Goal: Task Accomplishment & Management: Manage account settings

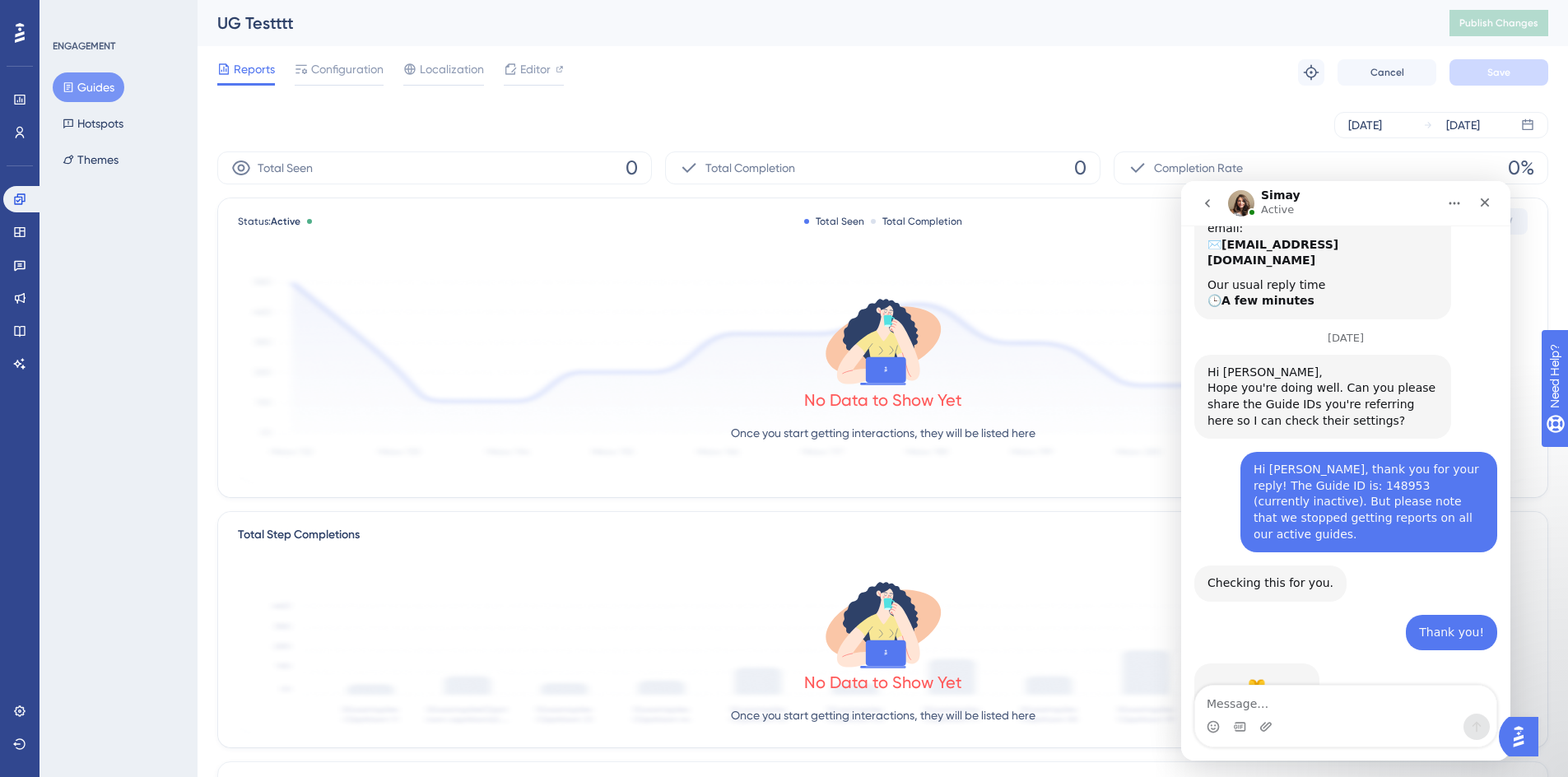
scroll to position [486, 0]
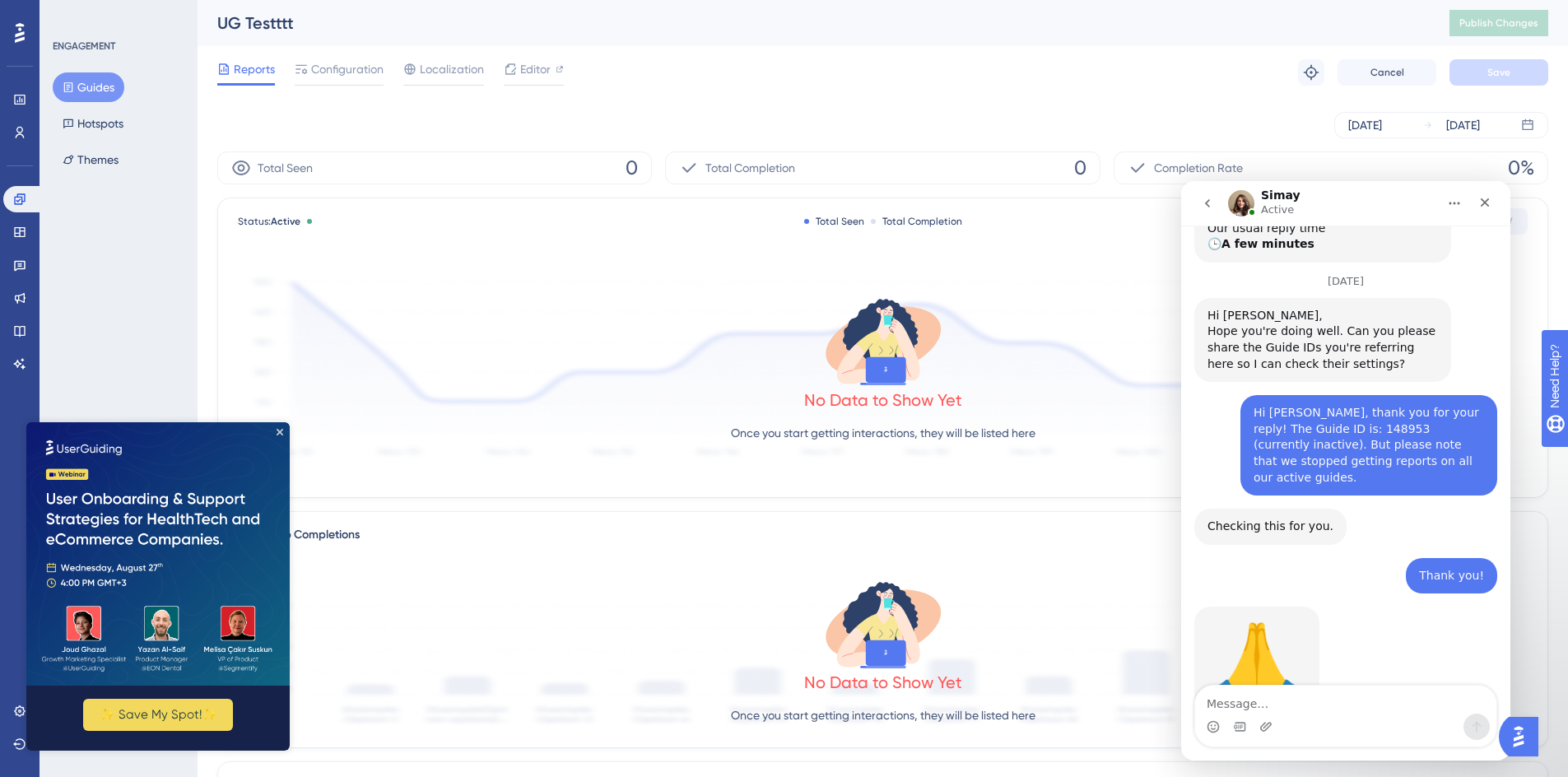
click at [280, 435] on img at bounding box center [158, 553] width 264 height 263
click at [285, 428] on img at bounding box center [158, 553] width 264 height 263
click at [280, 434] on icon "Close Preview" at bounding box center [279, 431] width 6 height 6
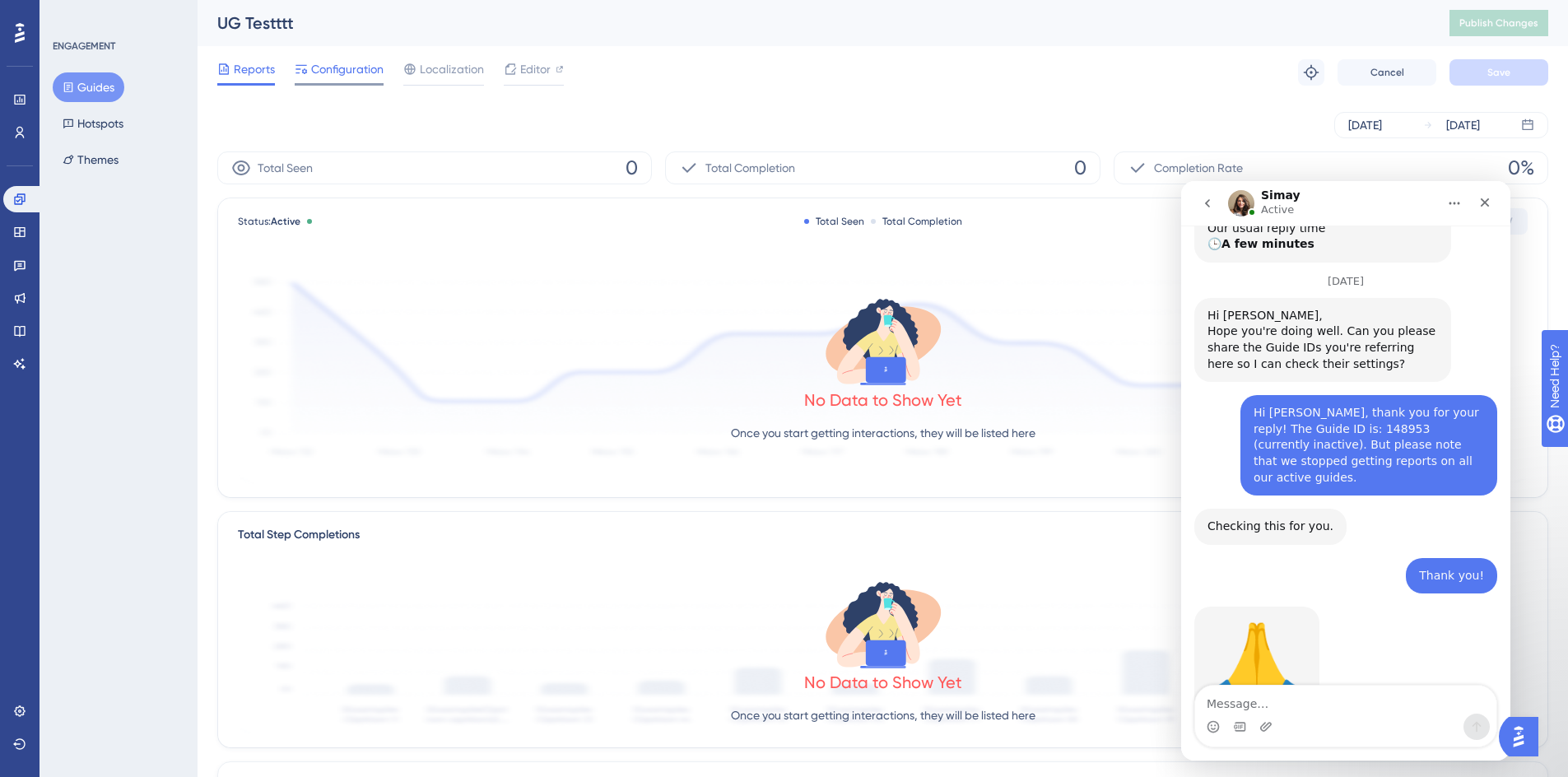
click at [338, 80] on div "Configuration" at bounding box center [339, 72] width 89 height 27
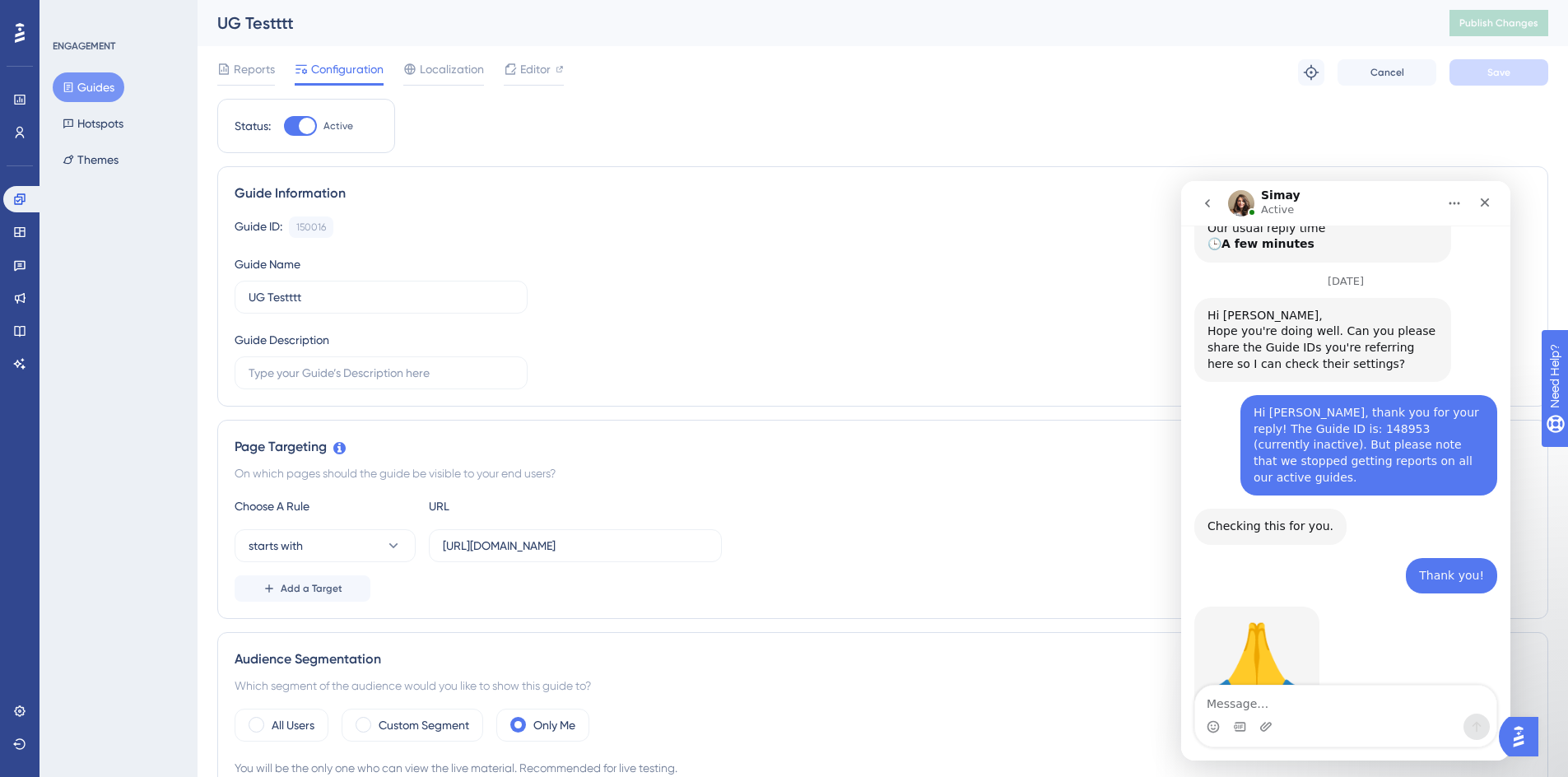
click at [116, 88] on button "Guides" at bounding box center [88, 88] width 72 height 30
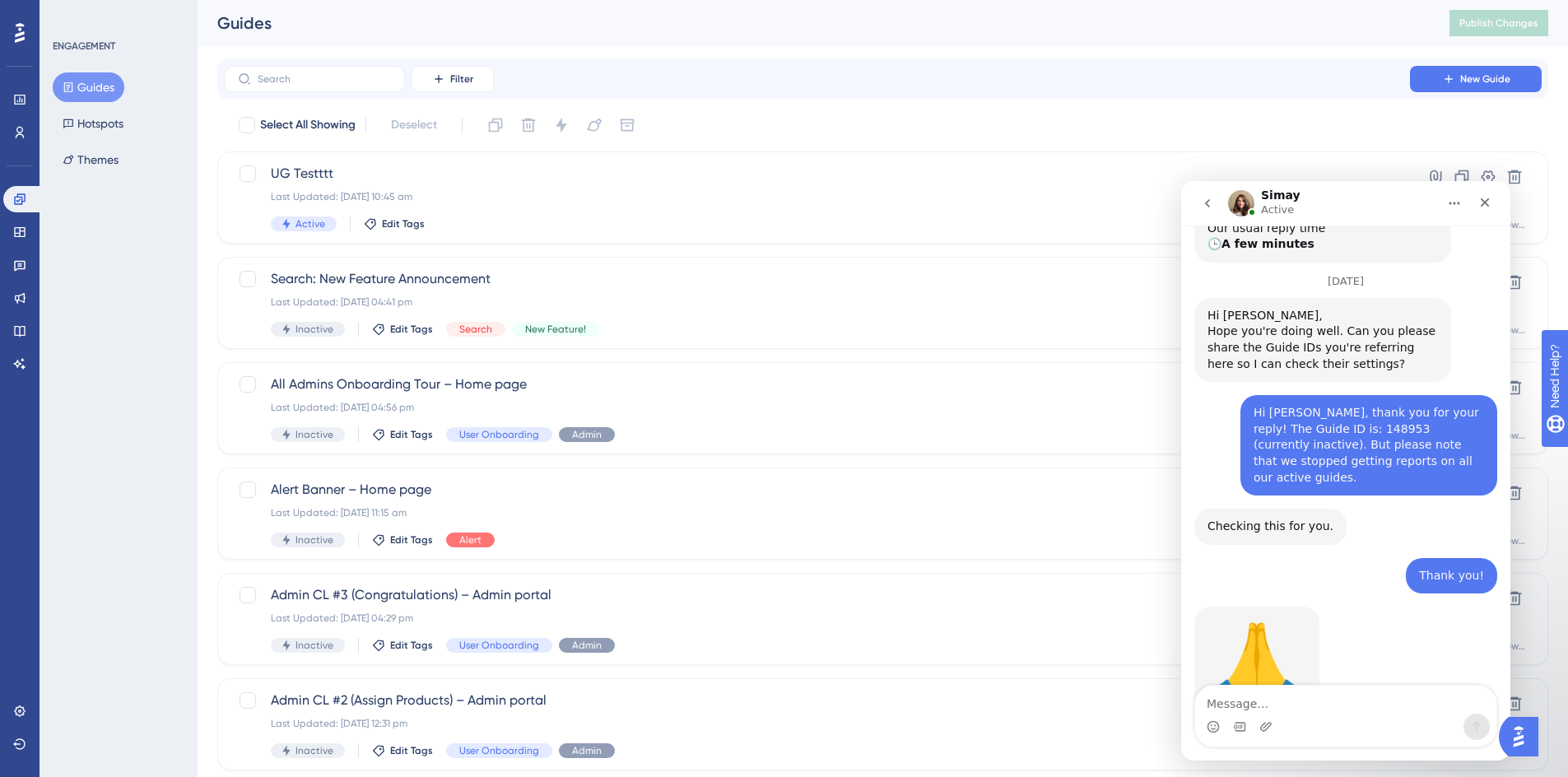
click at [180, 350] on div "ENGAGEMENT Guides Hotspots Themes" at bounding box center [119, 388] width 158 height 777
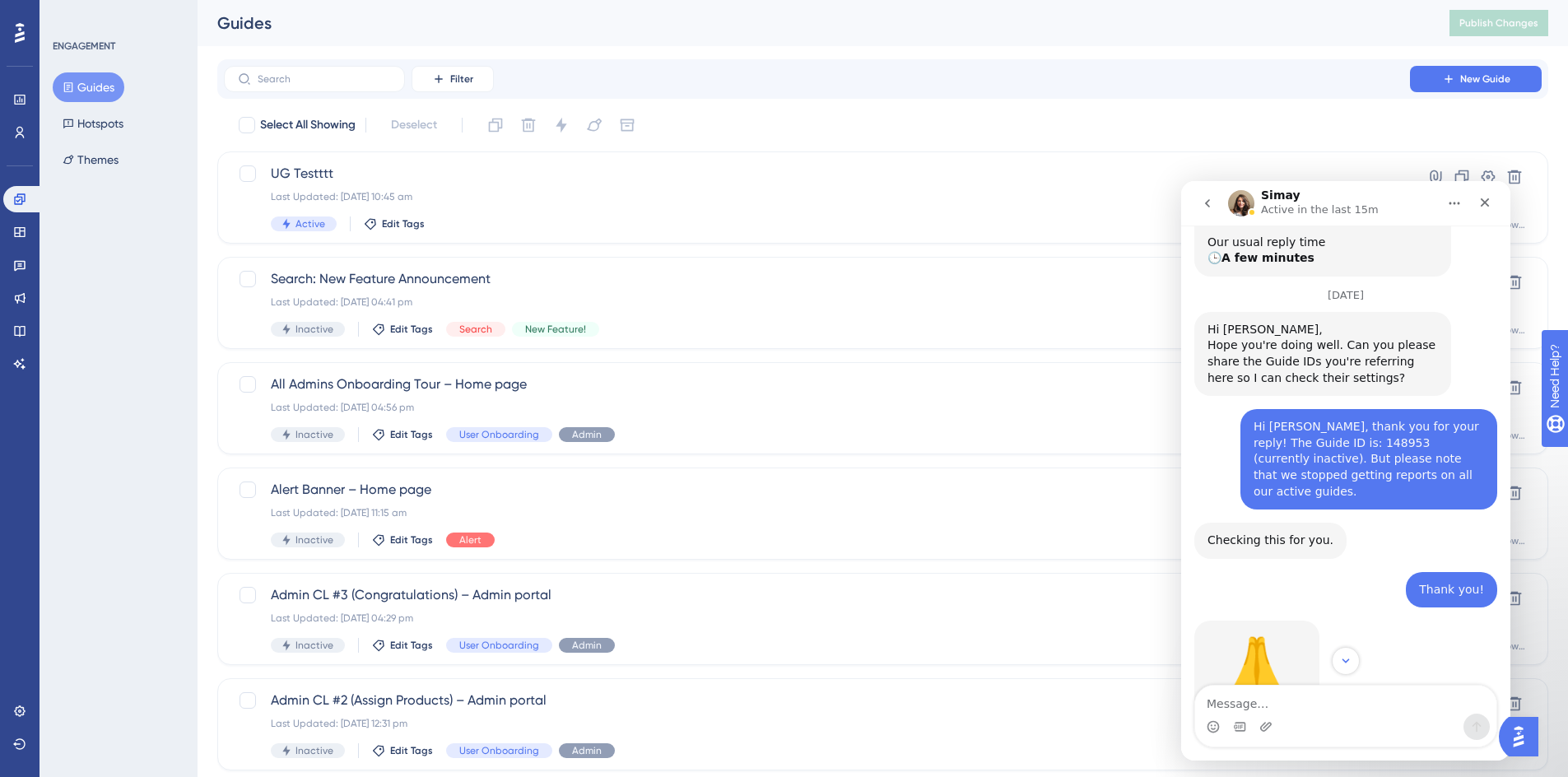
scroll to position [486, 0]
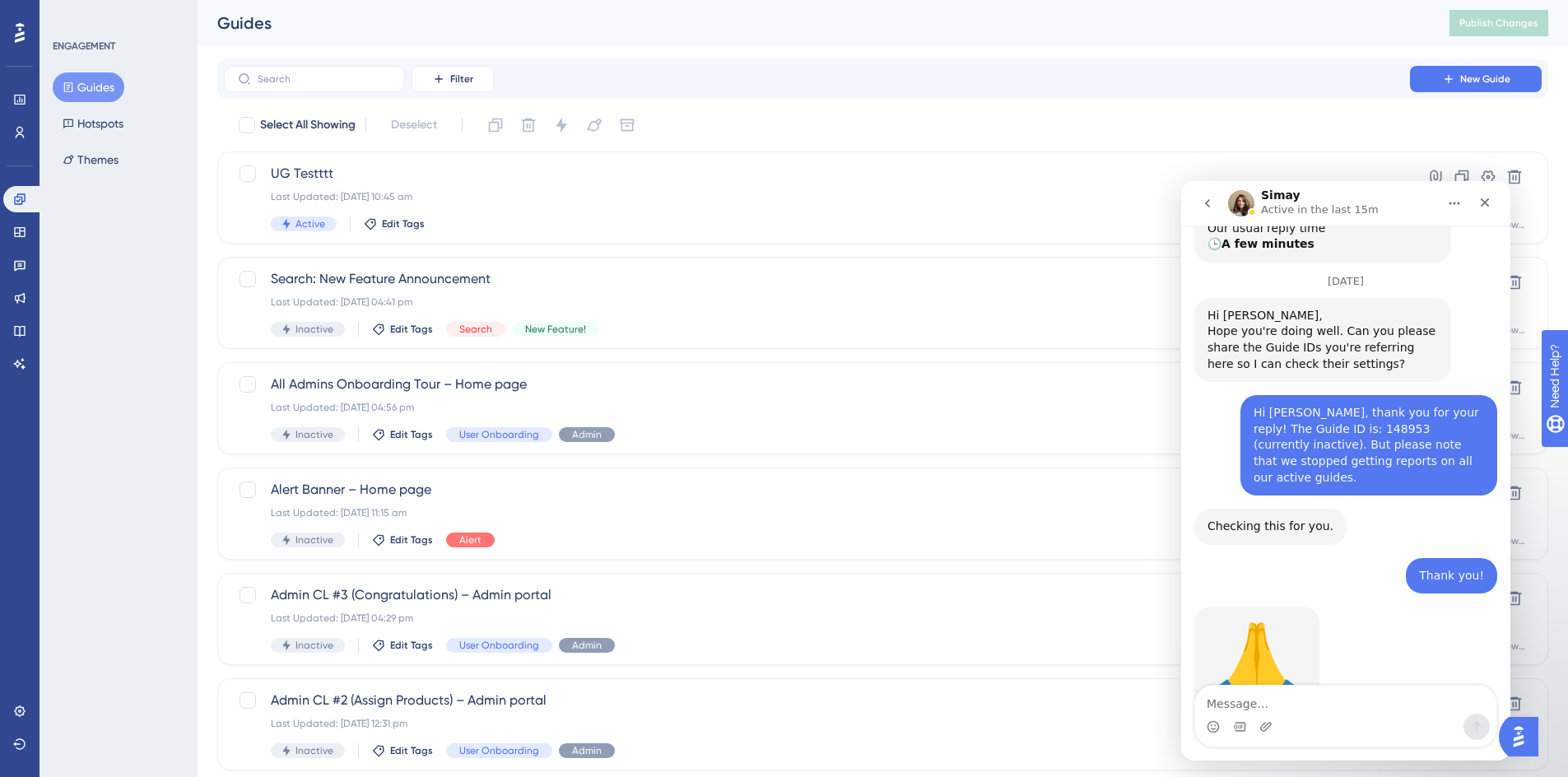
click at [92, 335] on div "ENGAGEMENT Guides Hotspots Themes" at bounding box center [119, 388] width 158 height 777
click at [103, 340] on div "ENGAGEMENT Guides Hotspots Themes" at bounding box center [119, 388] width 158 height 777
click at [497, 206] on div "UG Testttt Last Updated: 14 Aug 2025 10:45 am Active Edit Tags" at bounding box center [816, 197] width 1092 height 67
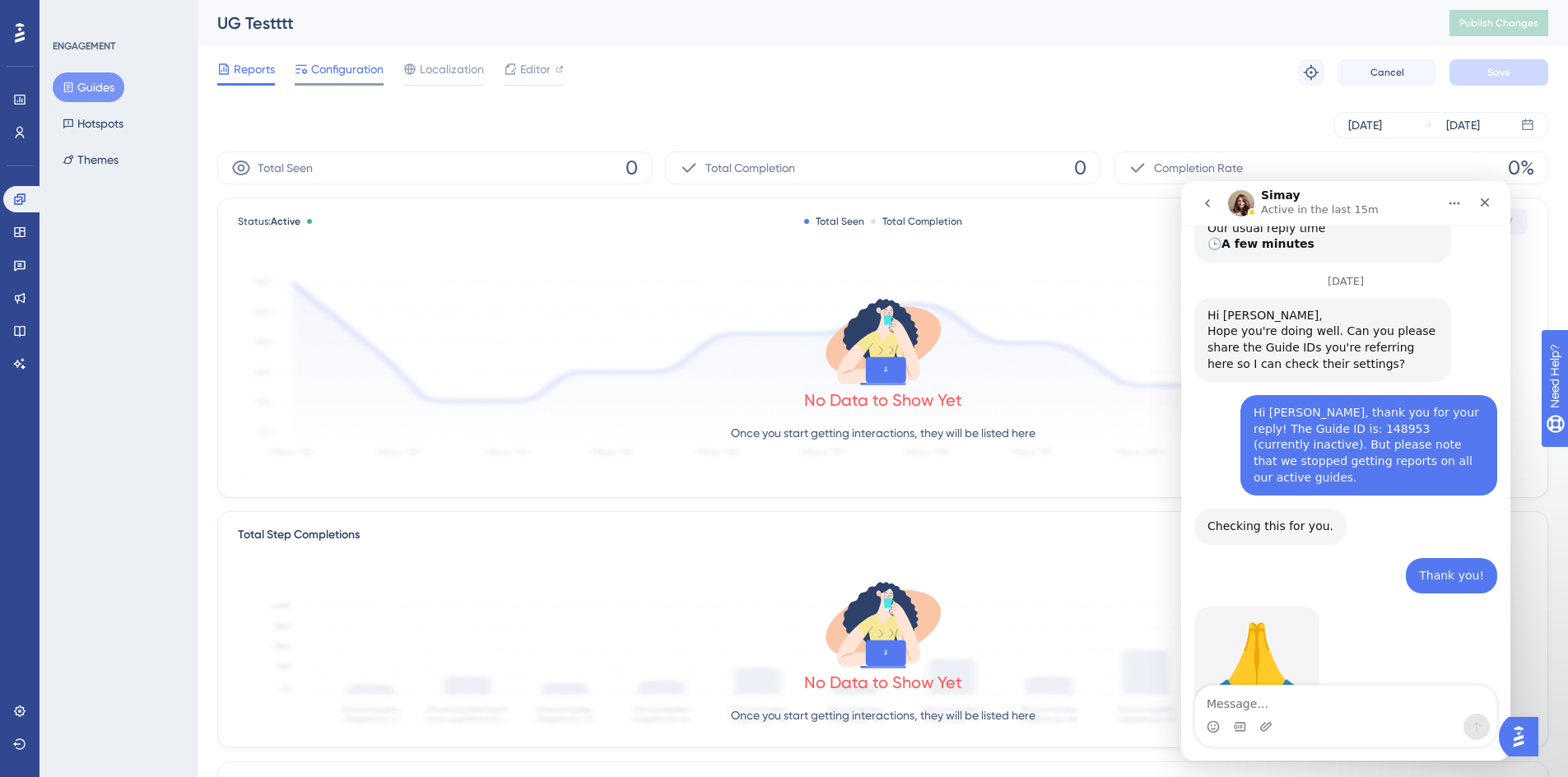
click at [331, 68] on span "Configuration" at bounding box center [348, 69] width 73 height 19
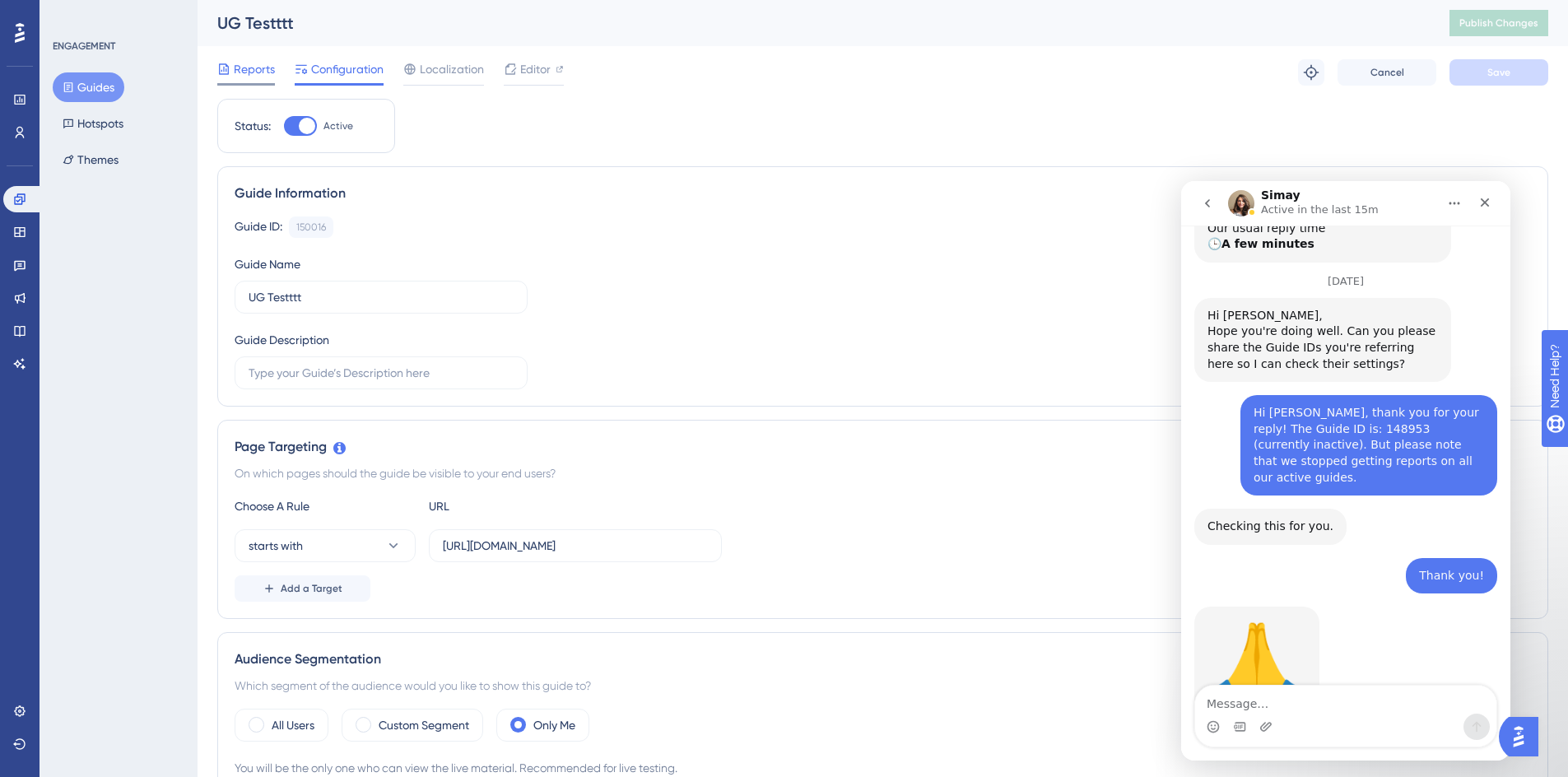
click at [261, 78] on span "Reports" at bounding box center [254, 69] width 42 height 19
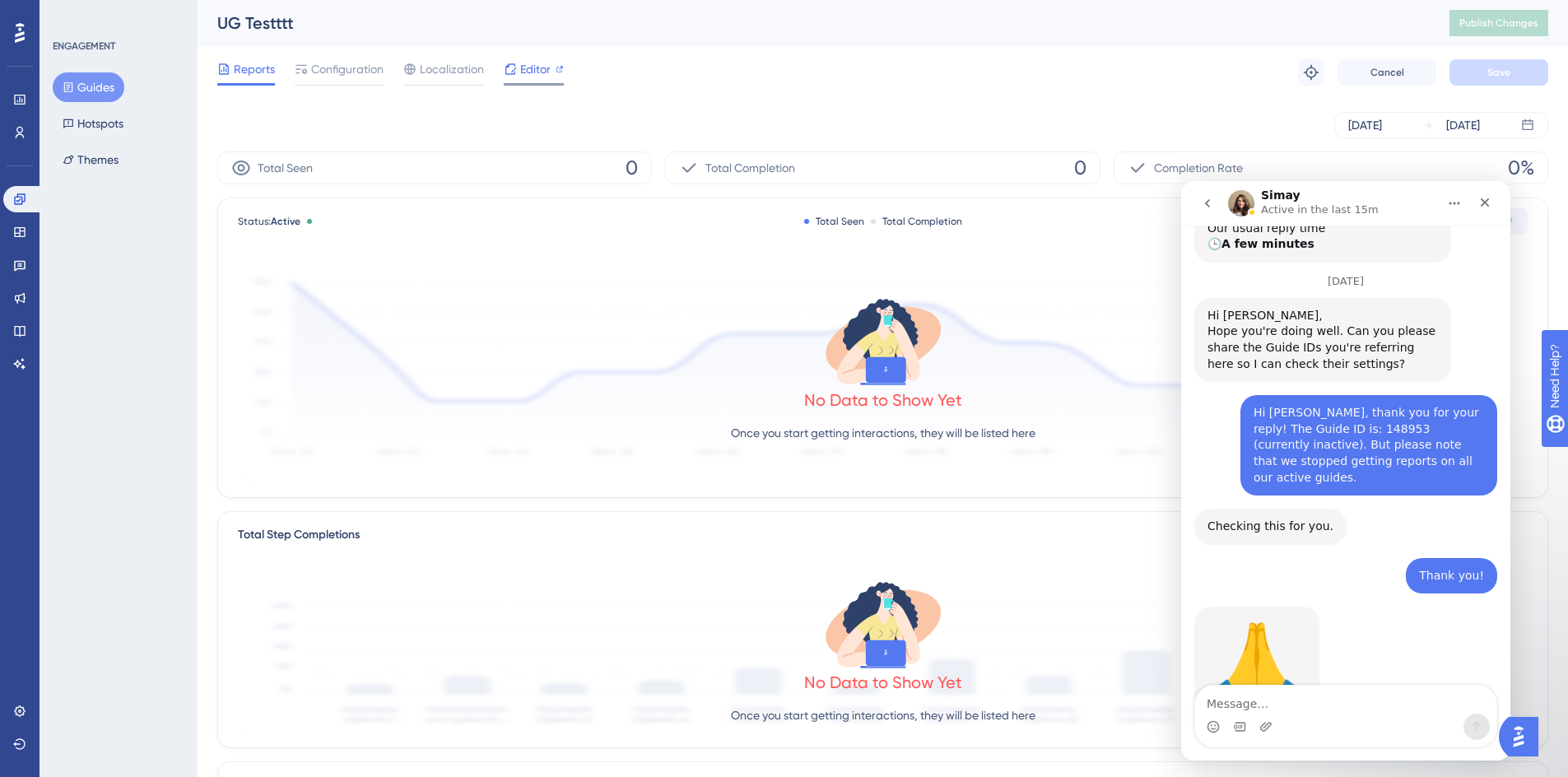
click at [526, 61] on span "Editor" at bounding box center [535, 69] width 30 height 19
drag, startPoint x: 341, startPoint y: 93, endPoint x: 348, endPoint y: 83, distance: 12.2
click at [342, 91] on div "Reports Configuration Localization Editor Troubleshoot Cancel Save" at bounding box center [883, 72] width 1331 height 53
click at [348, 83] on div at bounding box center [339, 84] width 89 height 3
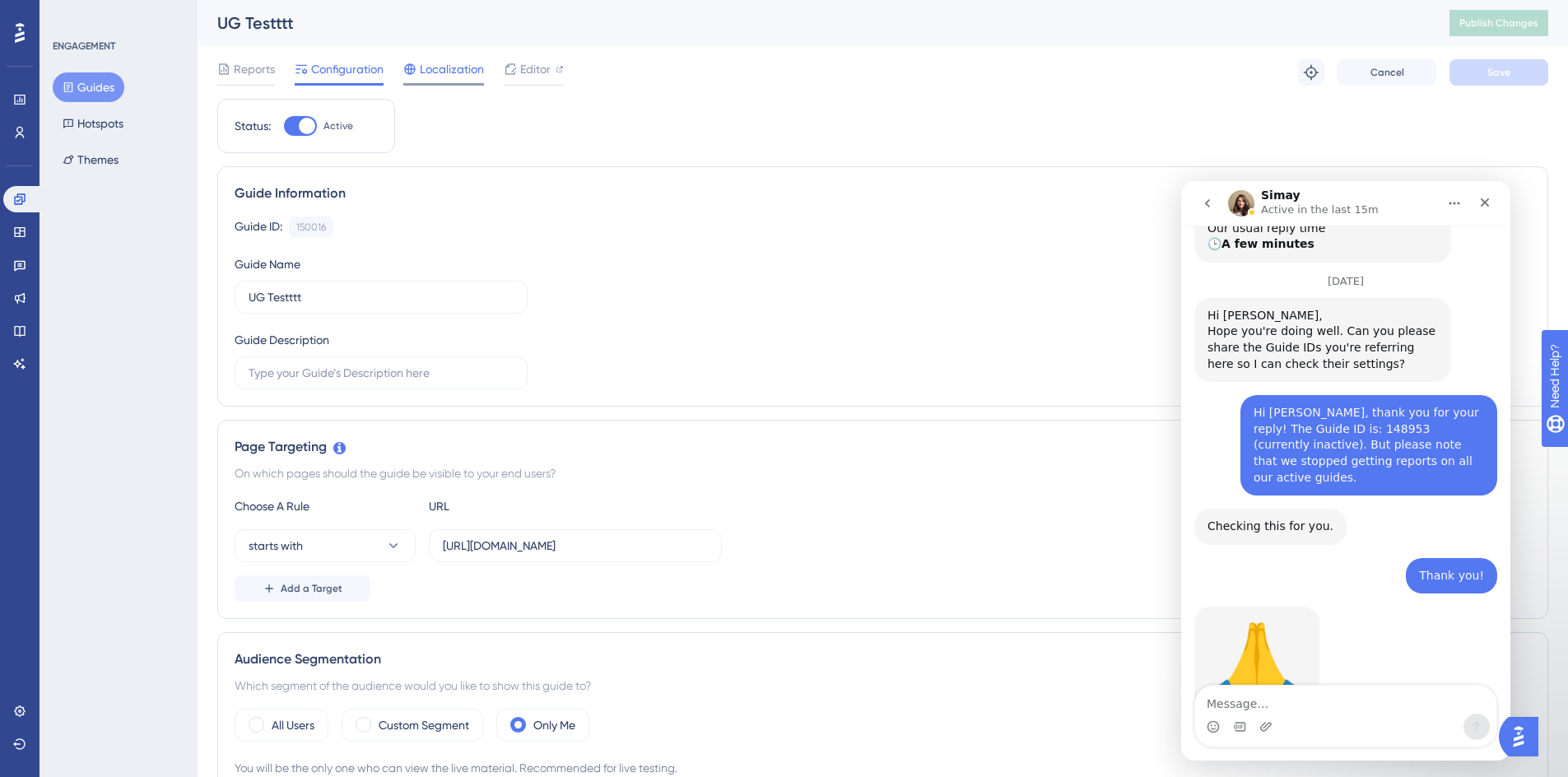
click at [431, 68] on span "Localization" at bounding box center [452, 69] width 65 height 19
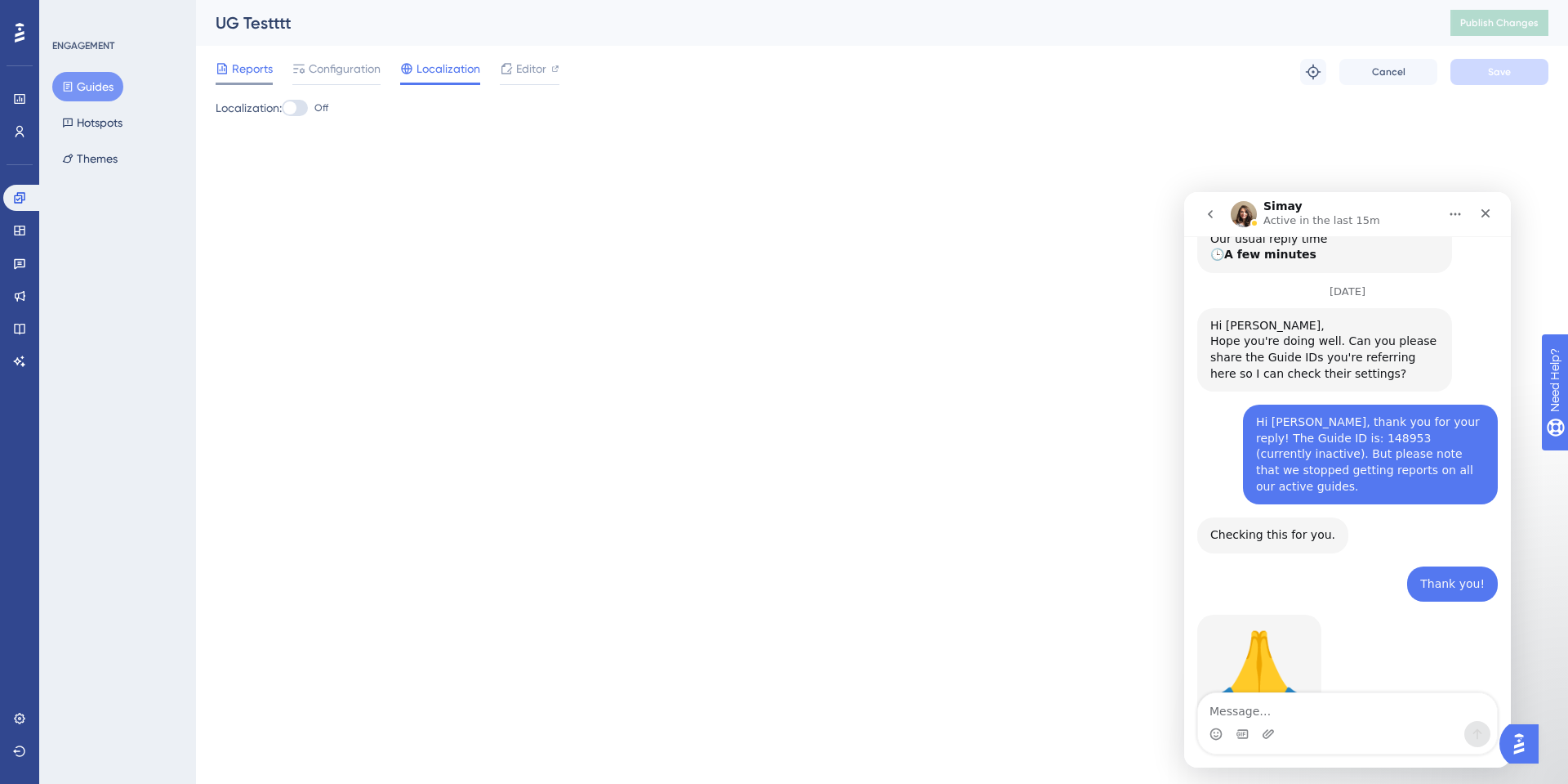
click at [256, 65] on span "Reports" at bounding box center [252, 68] width 41 height 19
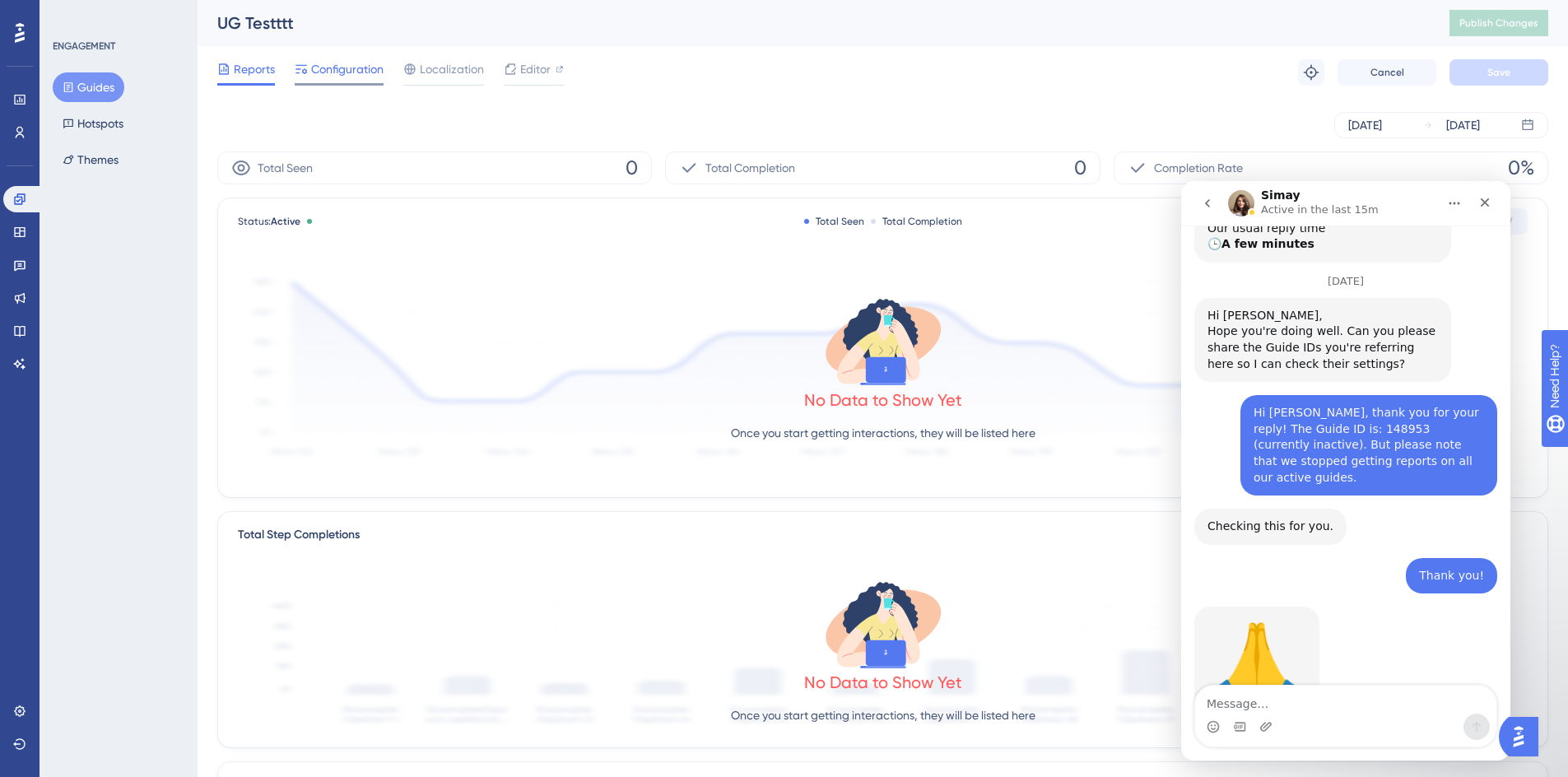
click at [304, 70] on icon at bounding box center [301, 69] width 13 height 13
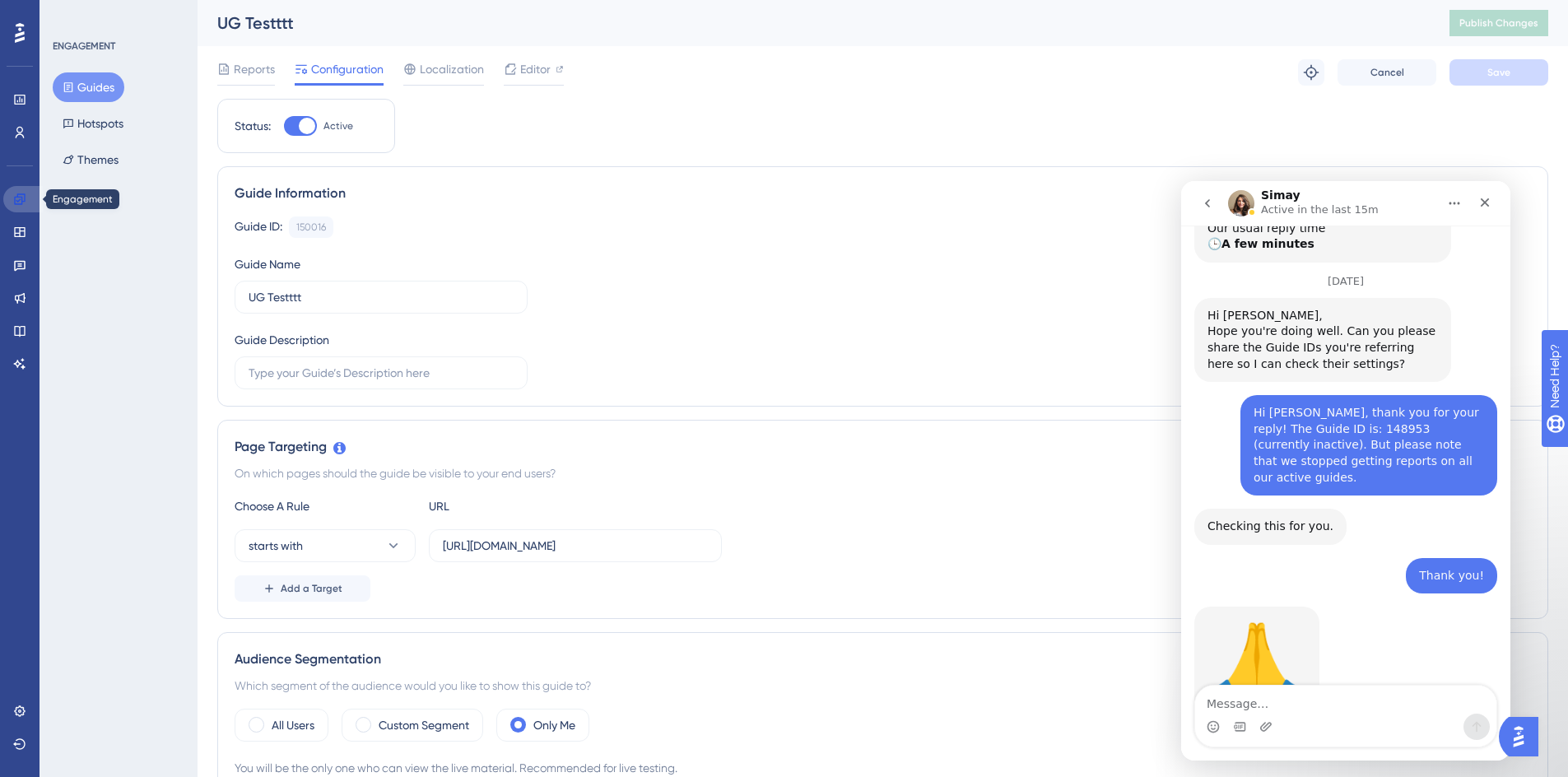
click at [27, 202] on link at bounding box center [23, 199] width 40 height 27
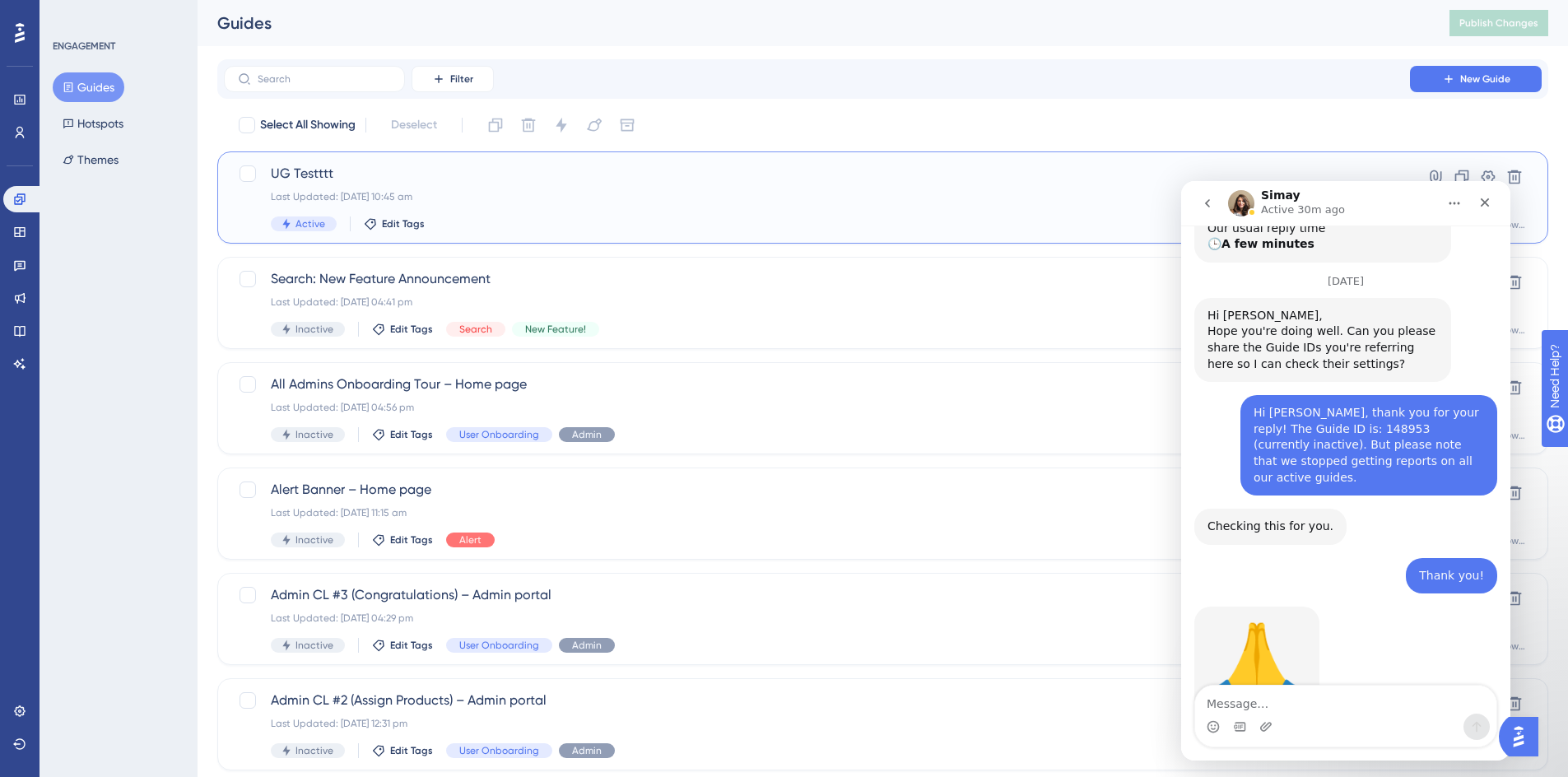
click at [552, 180] on span "UG Testttt" at bounding box center [816, 173] width 1092 height 19
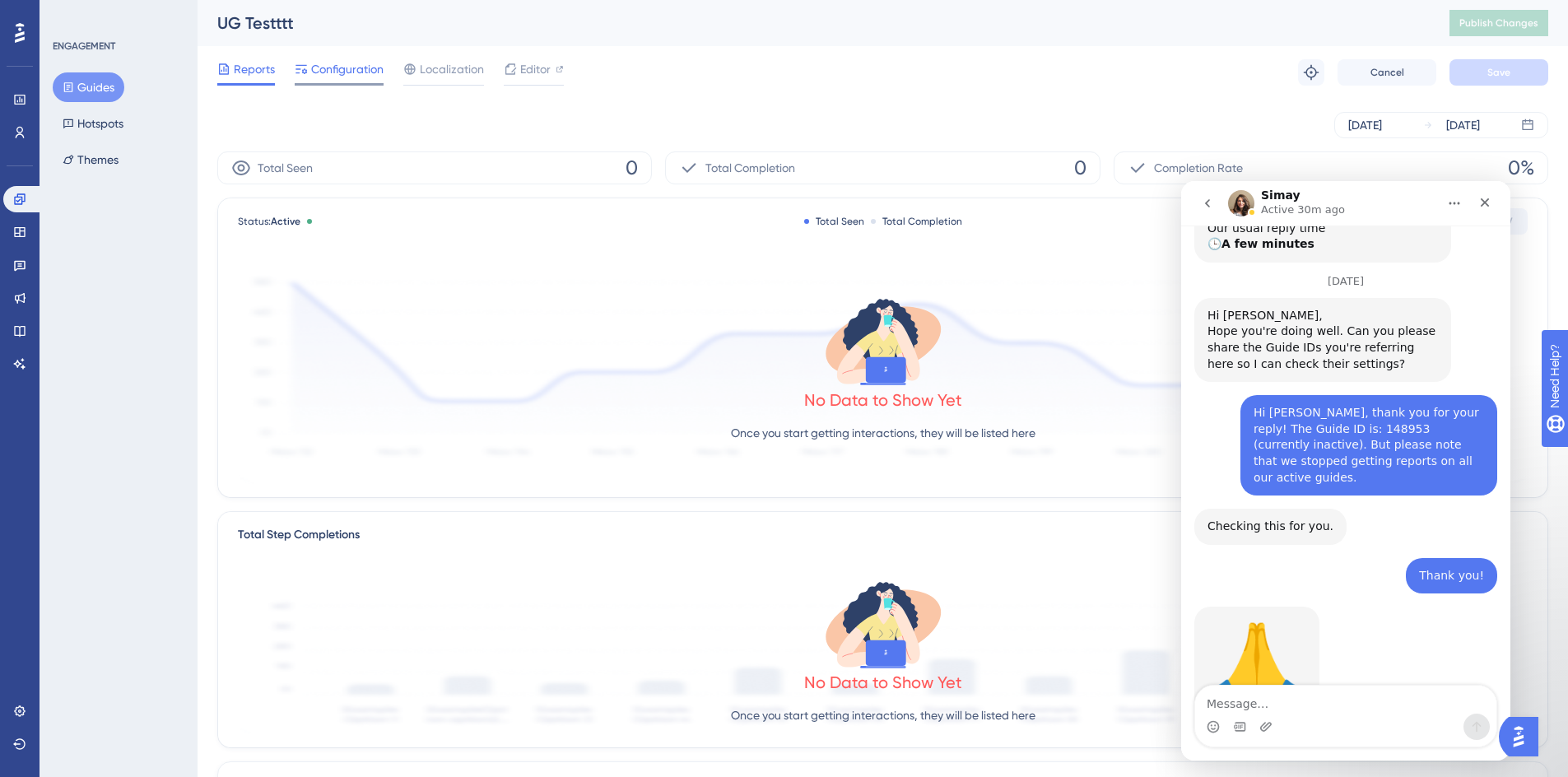
click at [332, 67] on span "Configuration" at bounding box center [348, 69] width 73 height 19
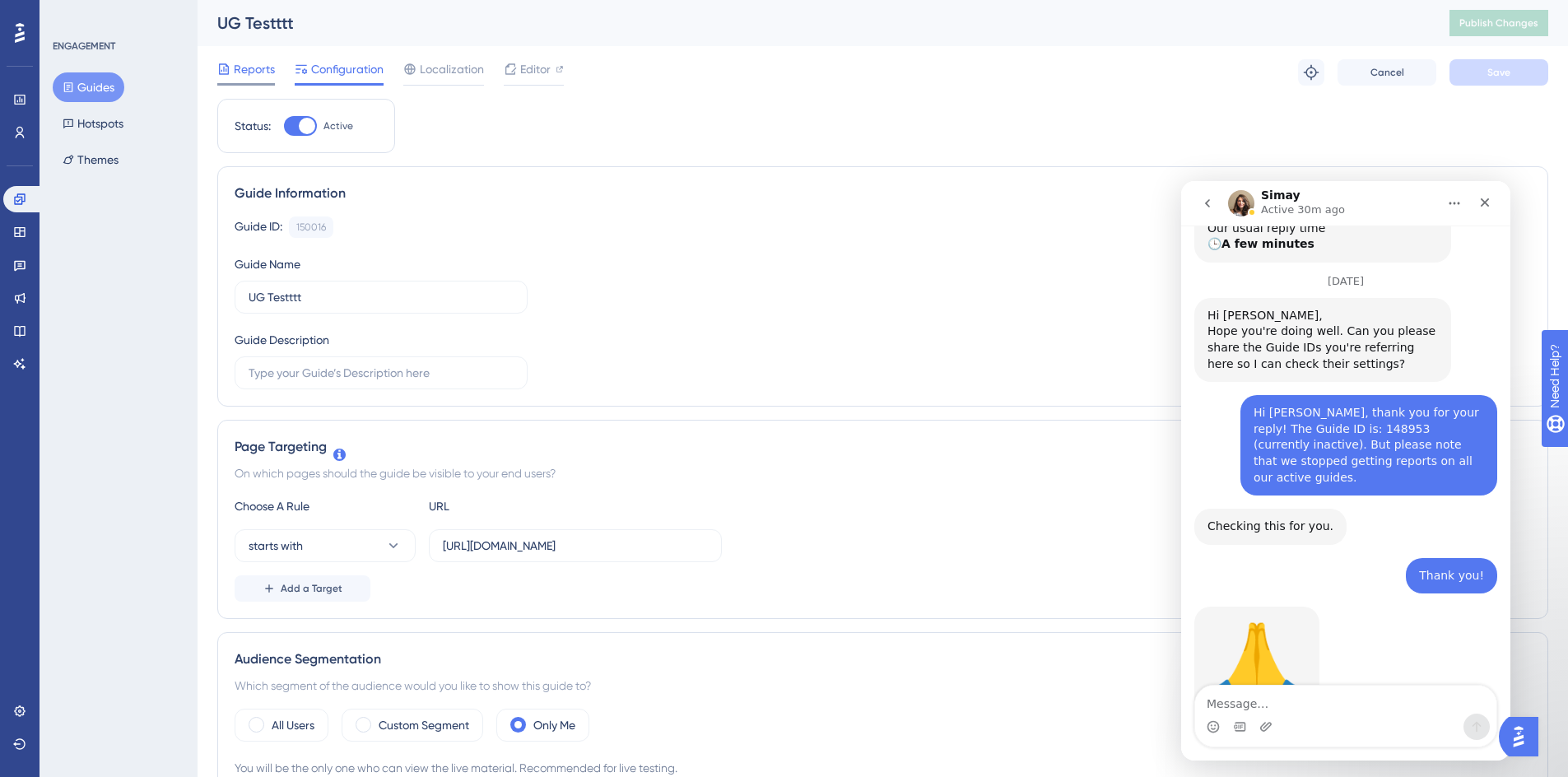
click at [231, 65] on div "Reports" at bounding box center [246, 69] width 57 height 19
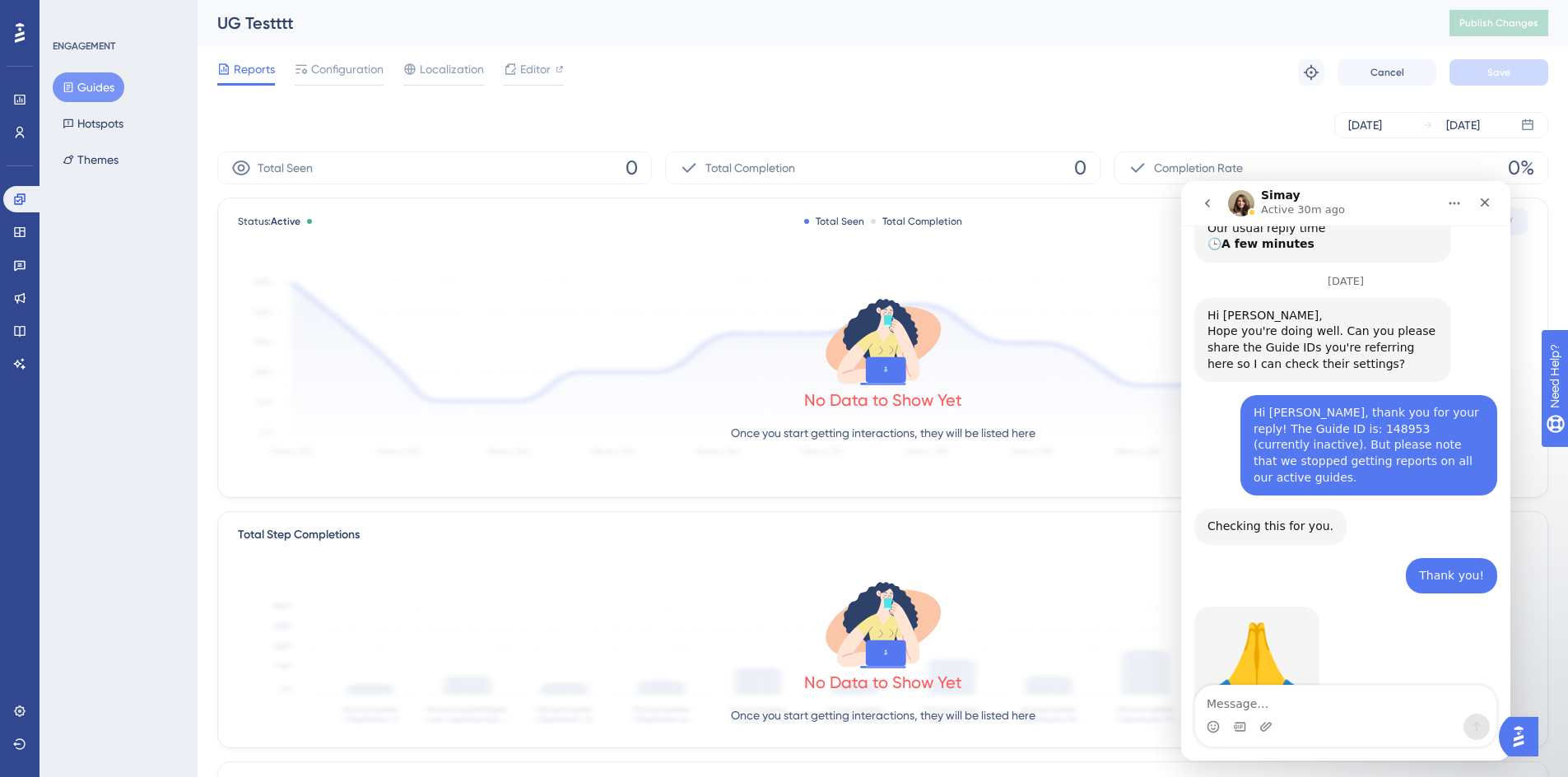
click at [89, 89] on button "Guides" at bounding box center [88, 88] width 72 height 30
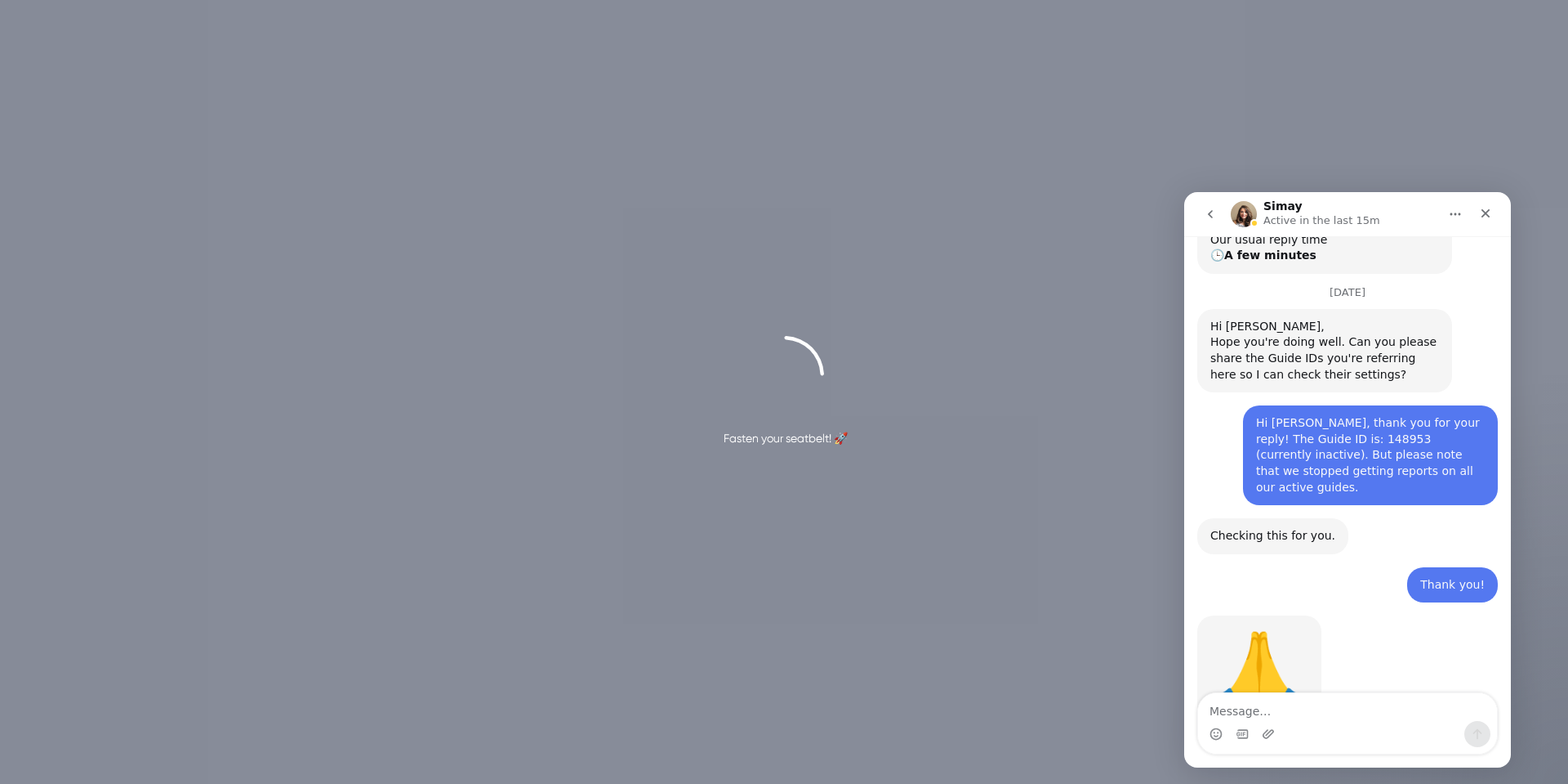
scroll to position [483, 0]
